Goal: Transaction & Acquisition: Register for event/course

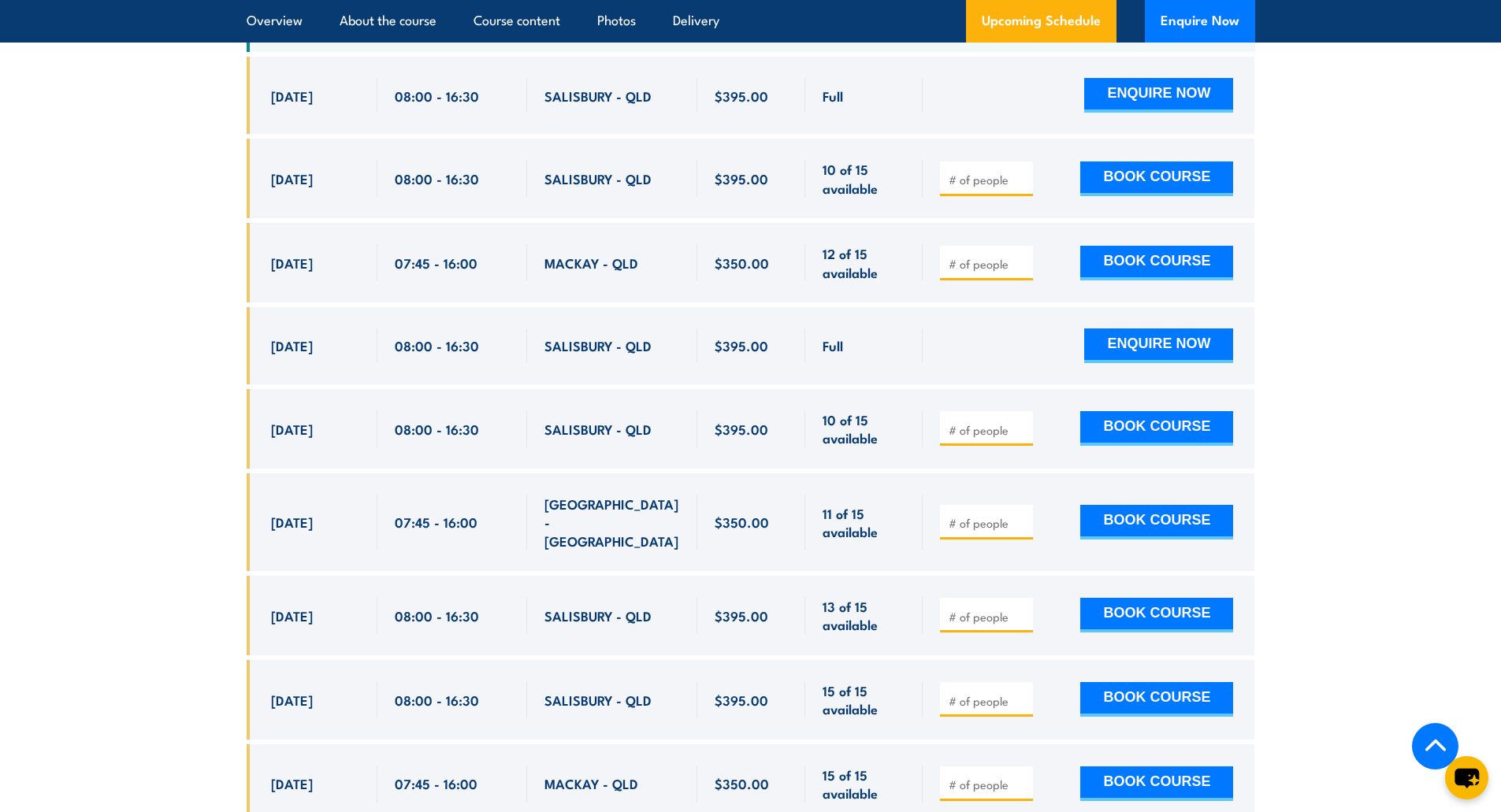
scroll to position [2920, 0]
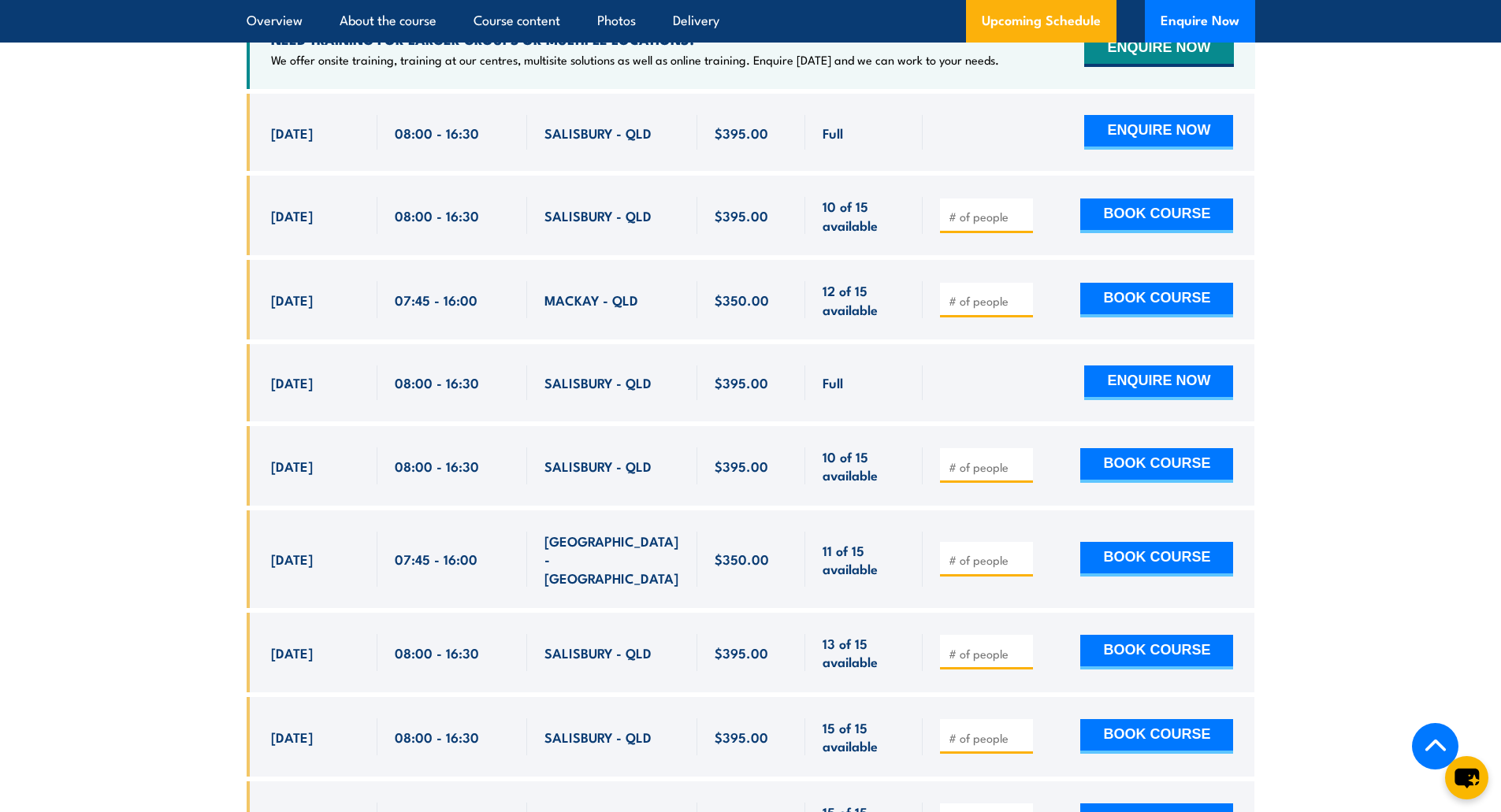
click at [1178, 474] on button "BOOK COURSE" at bounding box center [1156, 466] width 153 height 34
type input "1"
click at [1020, 475] on input "1" at bounding box center [988, 467] width 79 height 16
click at [1142, 471] on button "BOOK COURSE" at bounding box center [1156, 466] width 153 height 34
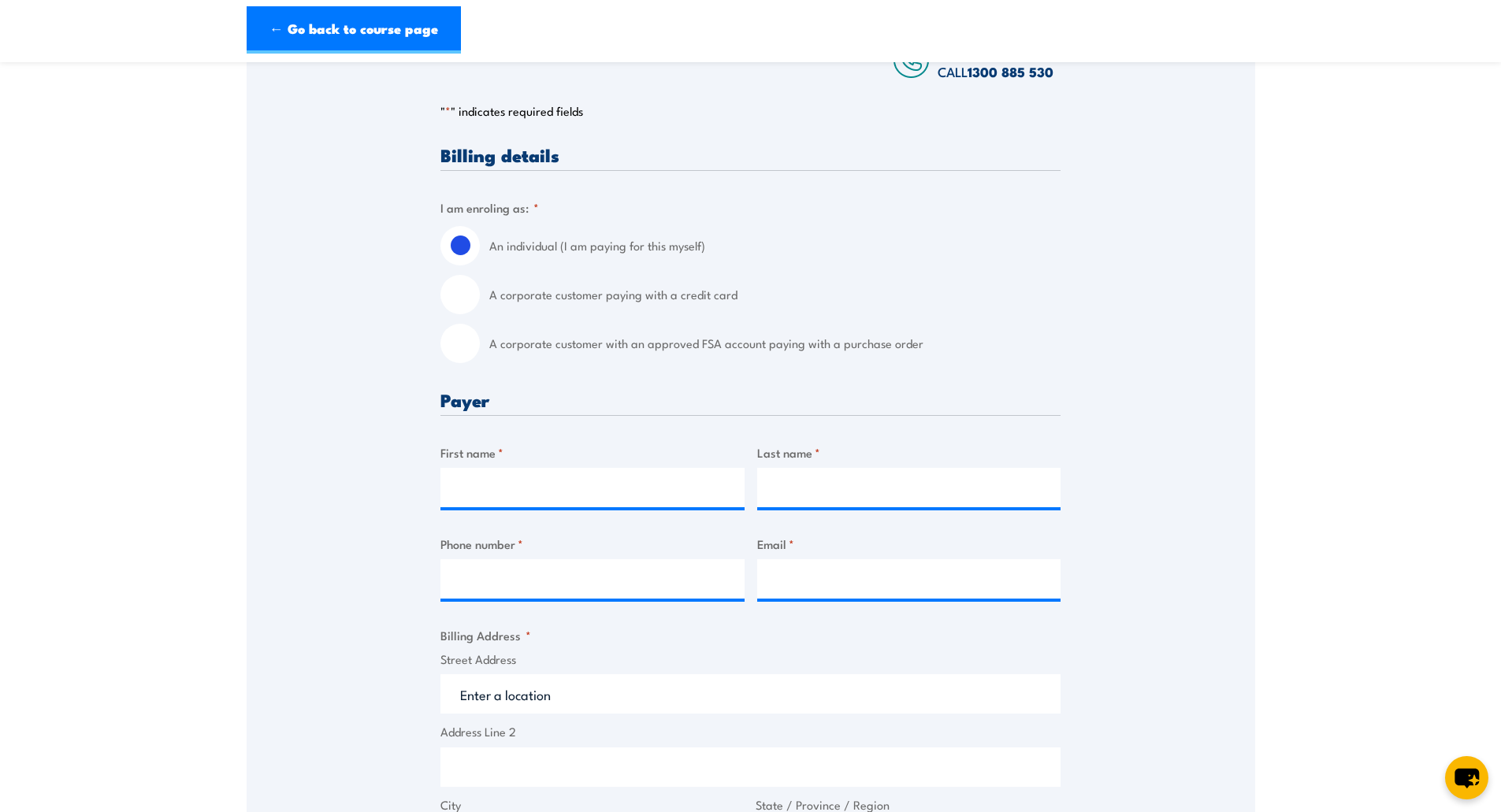
scroll to position [315, 0]
click at [619, 488] on input "First name *" at bounding box center [592, 487] width 304 height 39
type input "[PERSON_NAME]"
type input "0466437445"
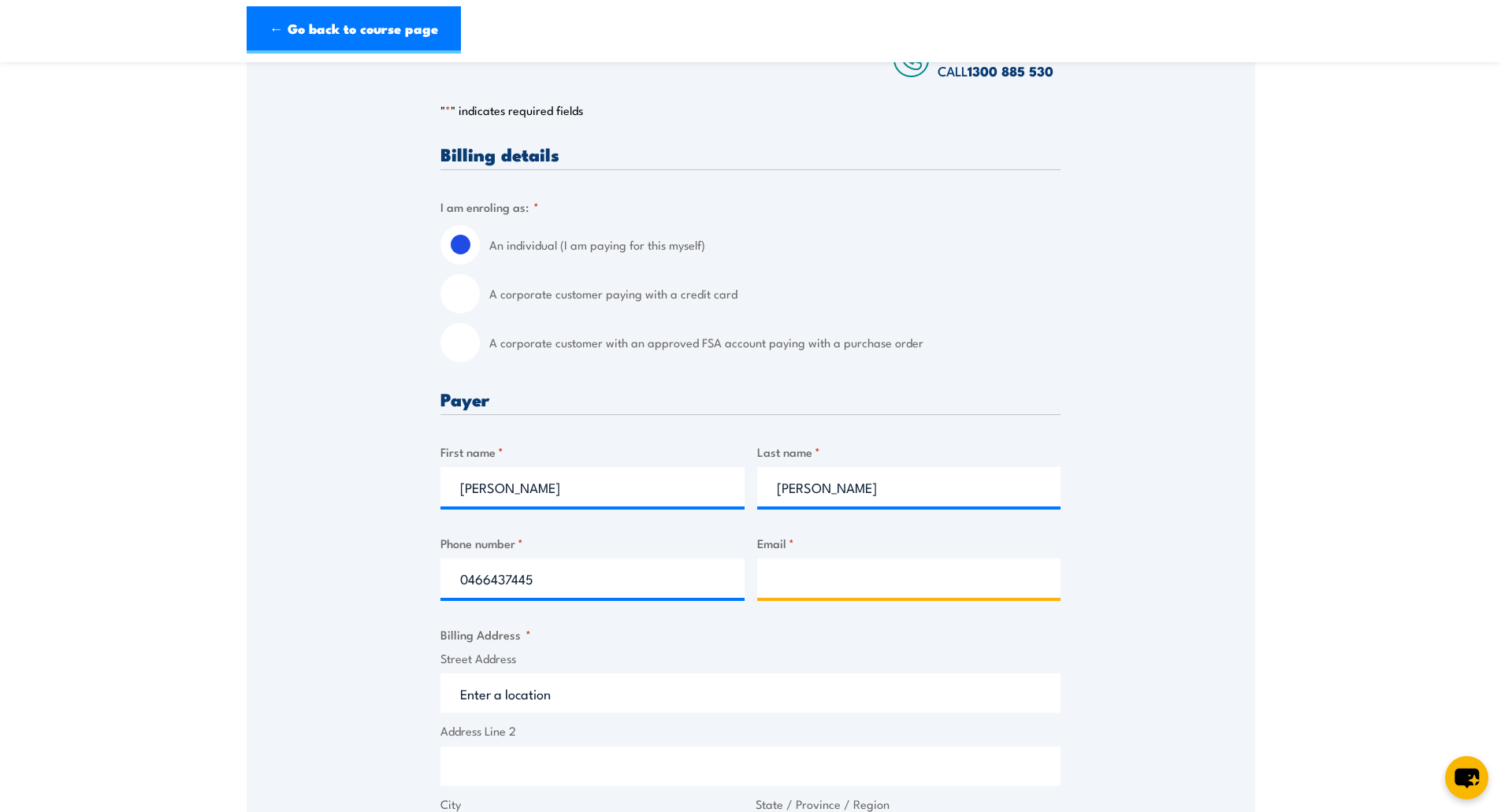
click at [829, 574] on input "Email *" at bounding box center [909, 578] width 304 height 39
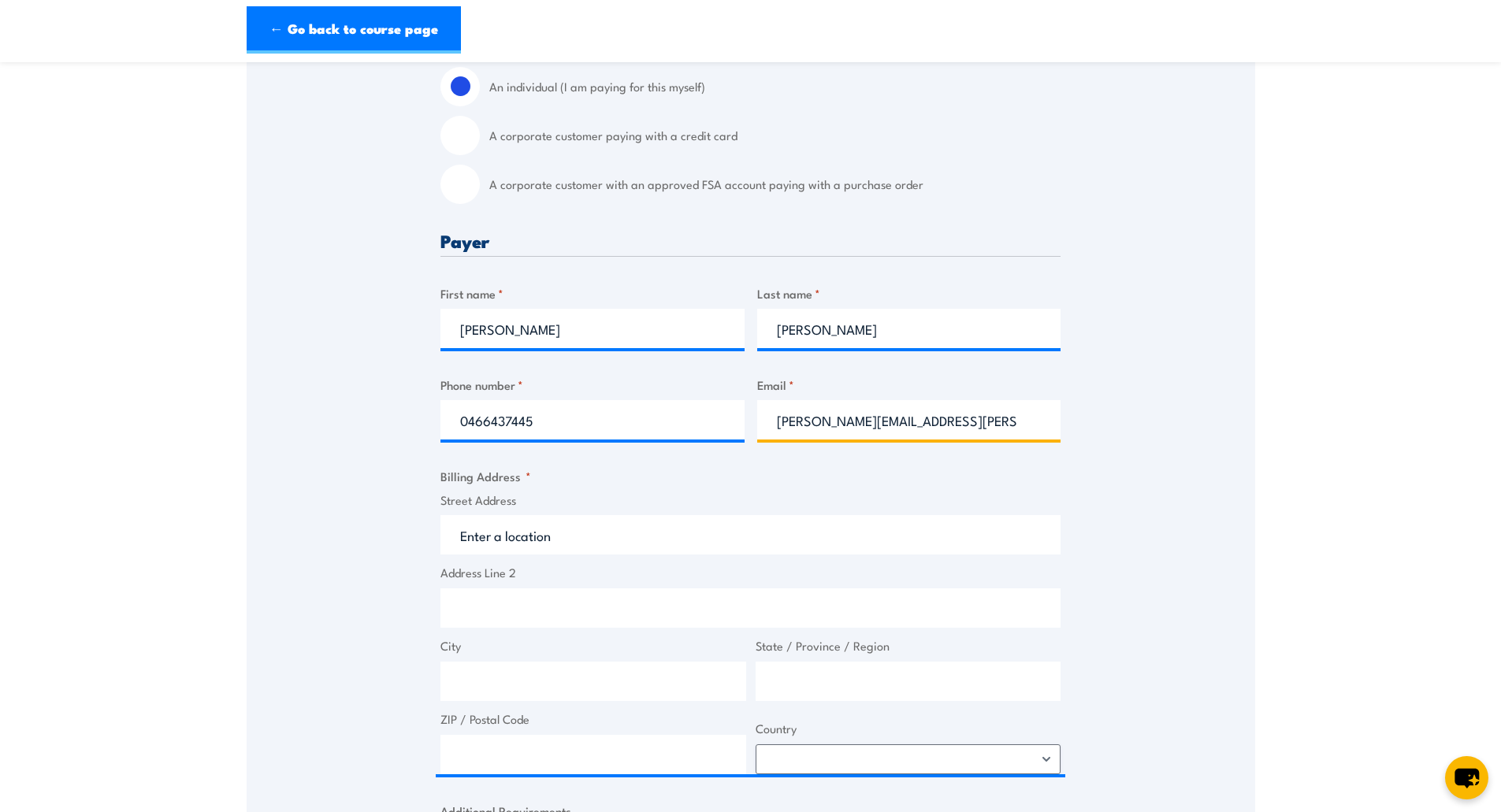
scroll to position [552, 0]
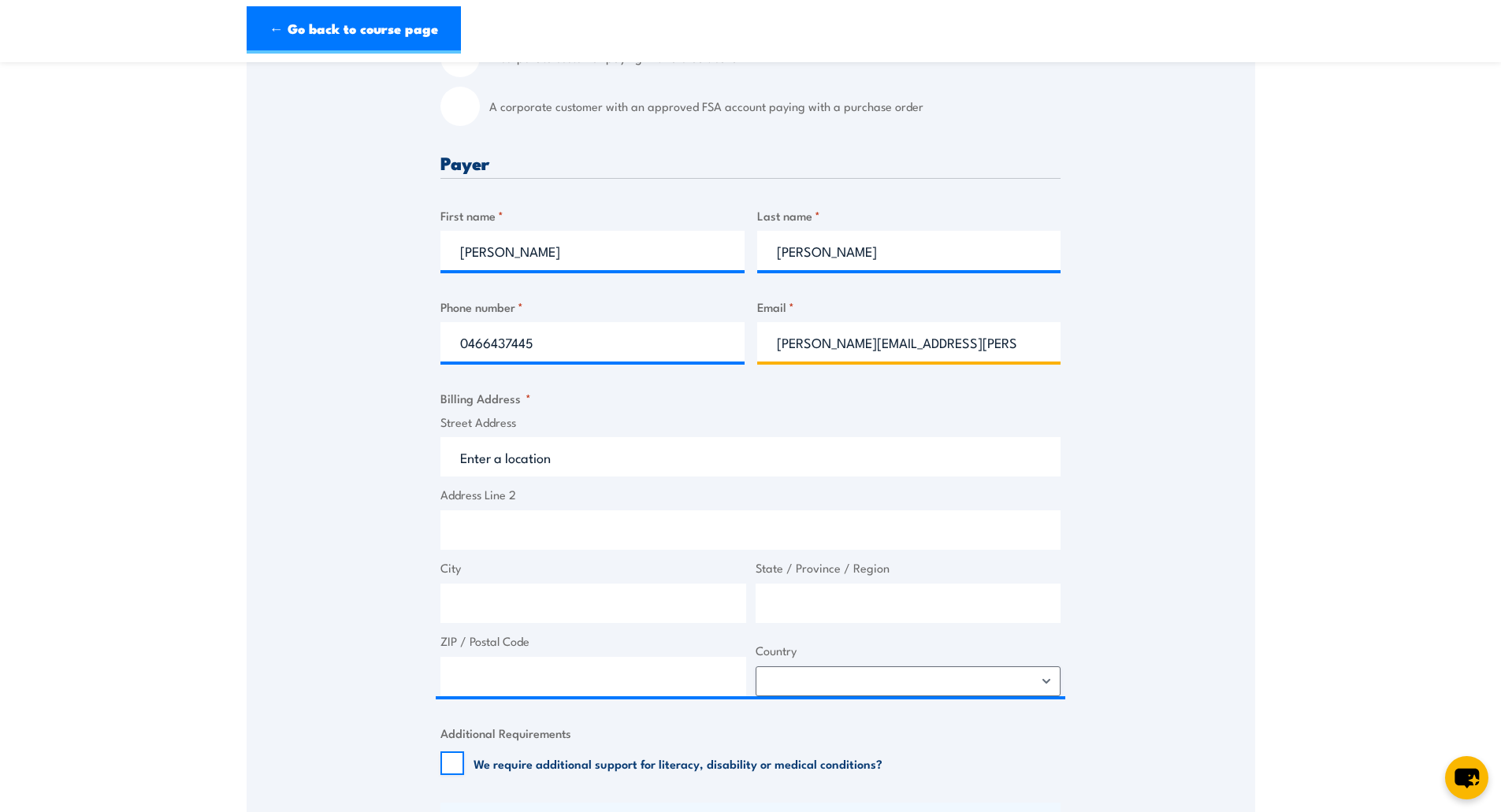
type input "[PERSON_NAME][EMAIL_ADDRESS][PERSON_NAME][DOMAIN_NAME]"
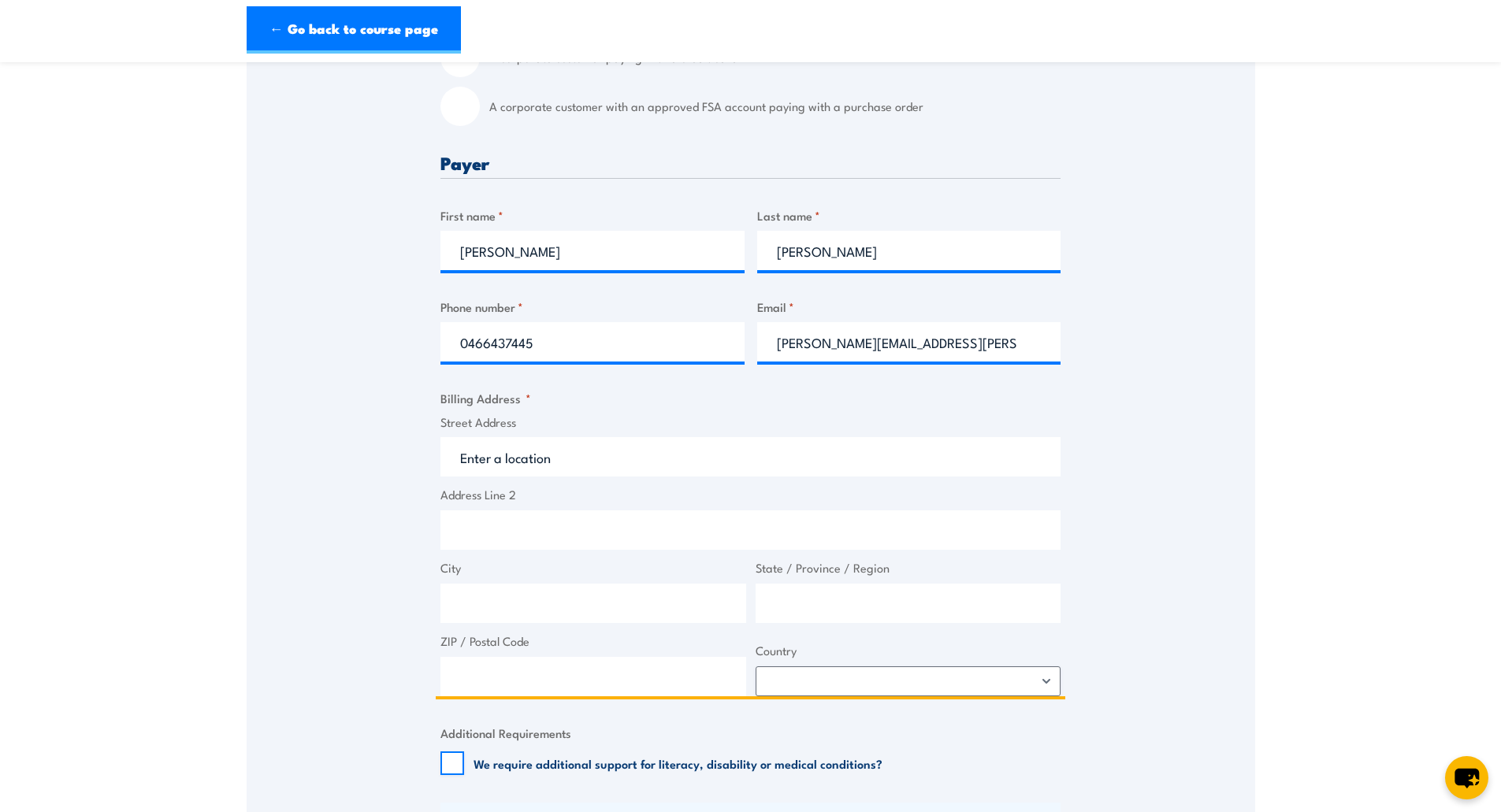
click at [718, 465] on input "Street Address" at bounding box center [750, 457] width 620 height 39
